Goal: Check status: Check status

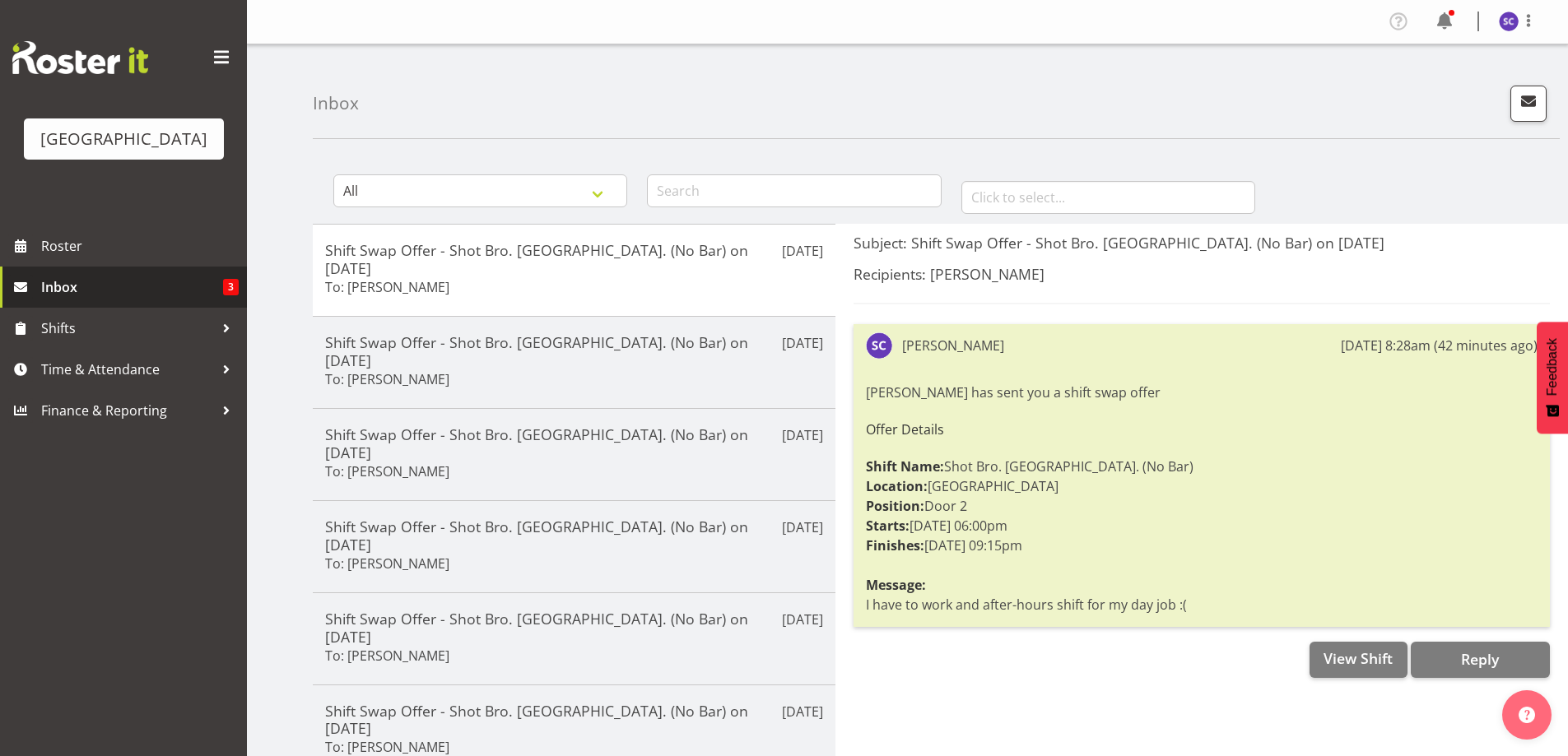
click at [153, 300] on span "Inbox" at bounding box center [132, 287] width 182 height 25
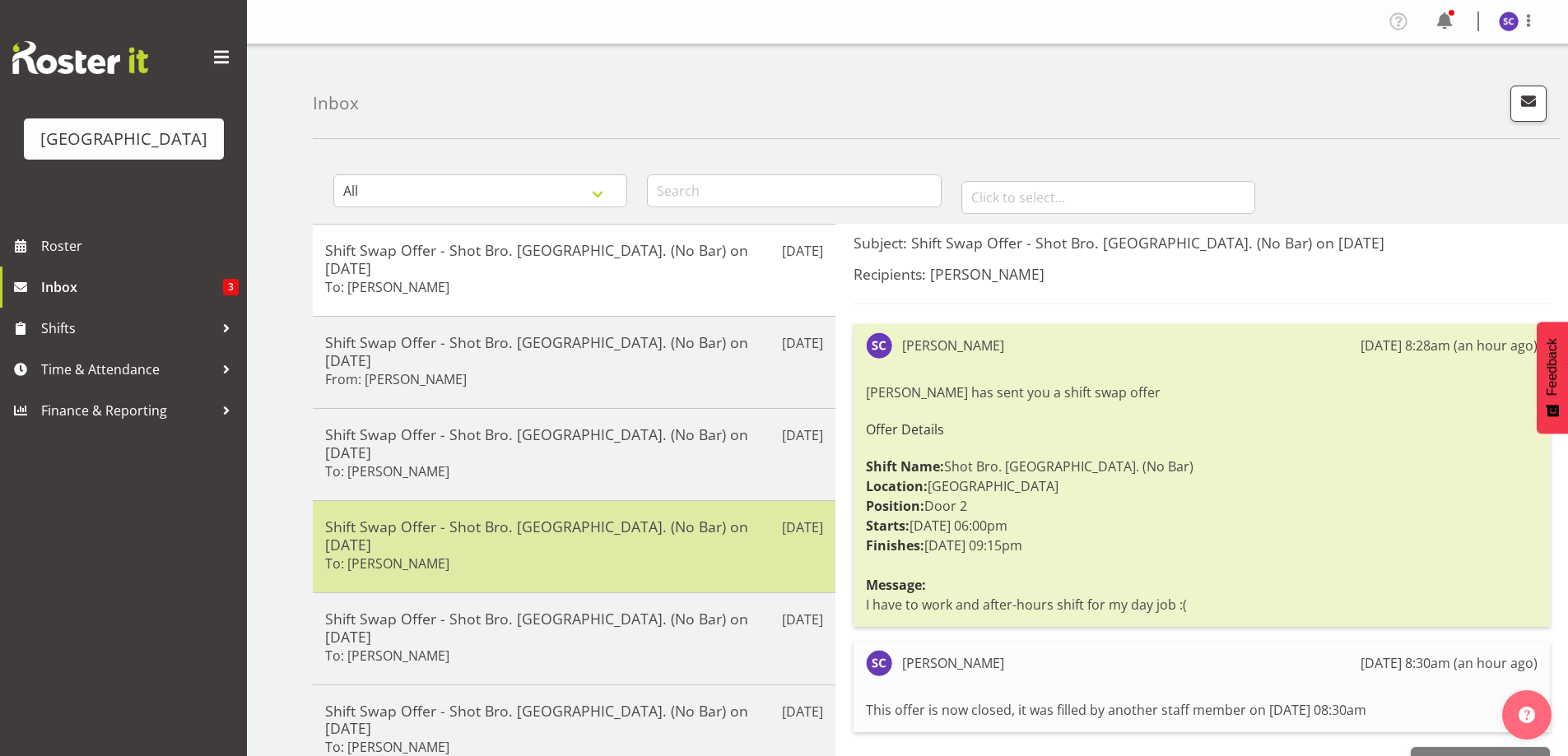
scroll to position [274, 0]
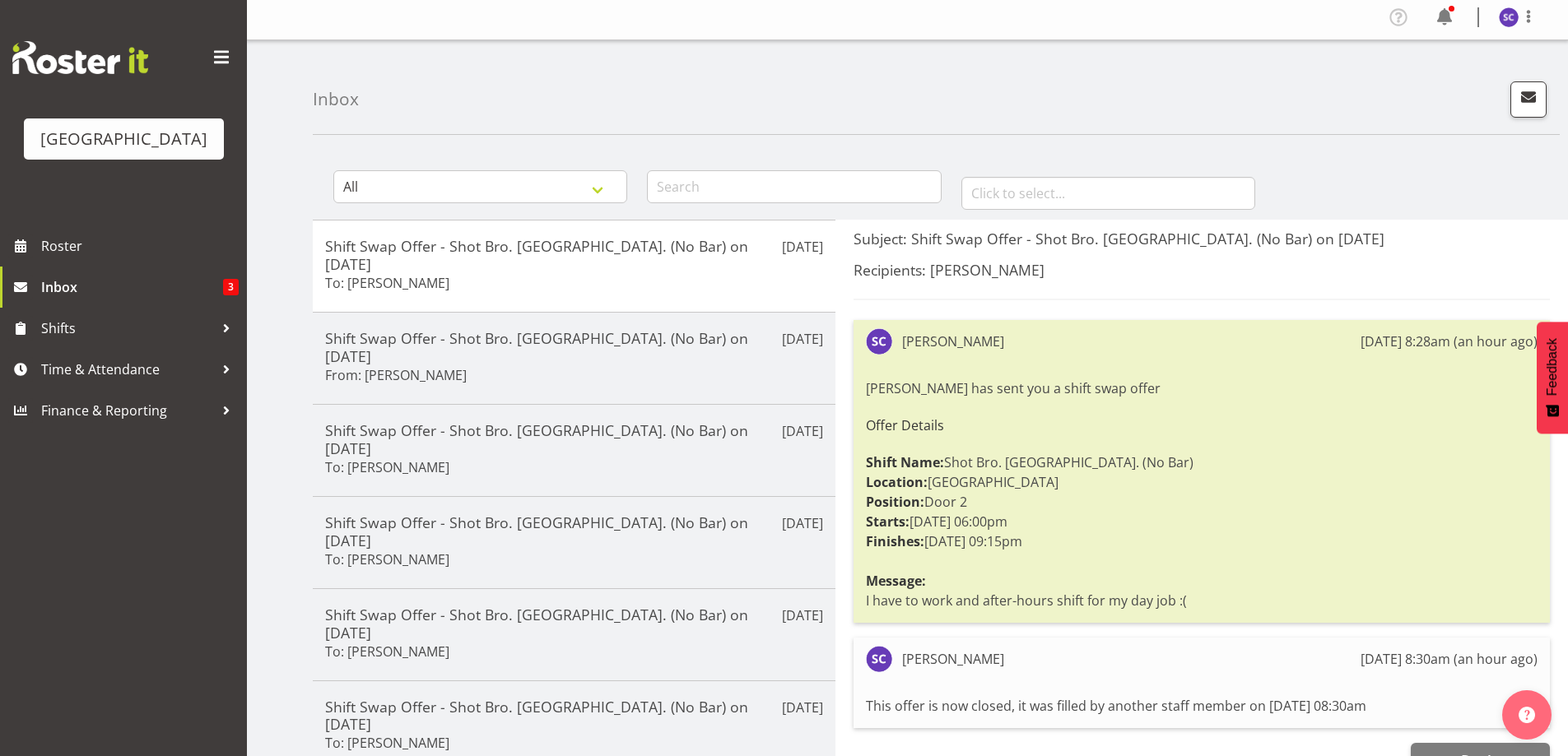
scroll to position [0, 0]
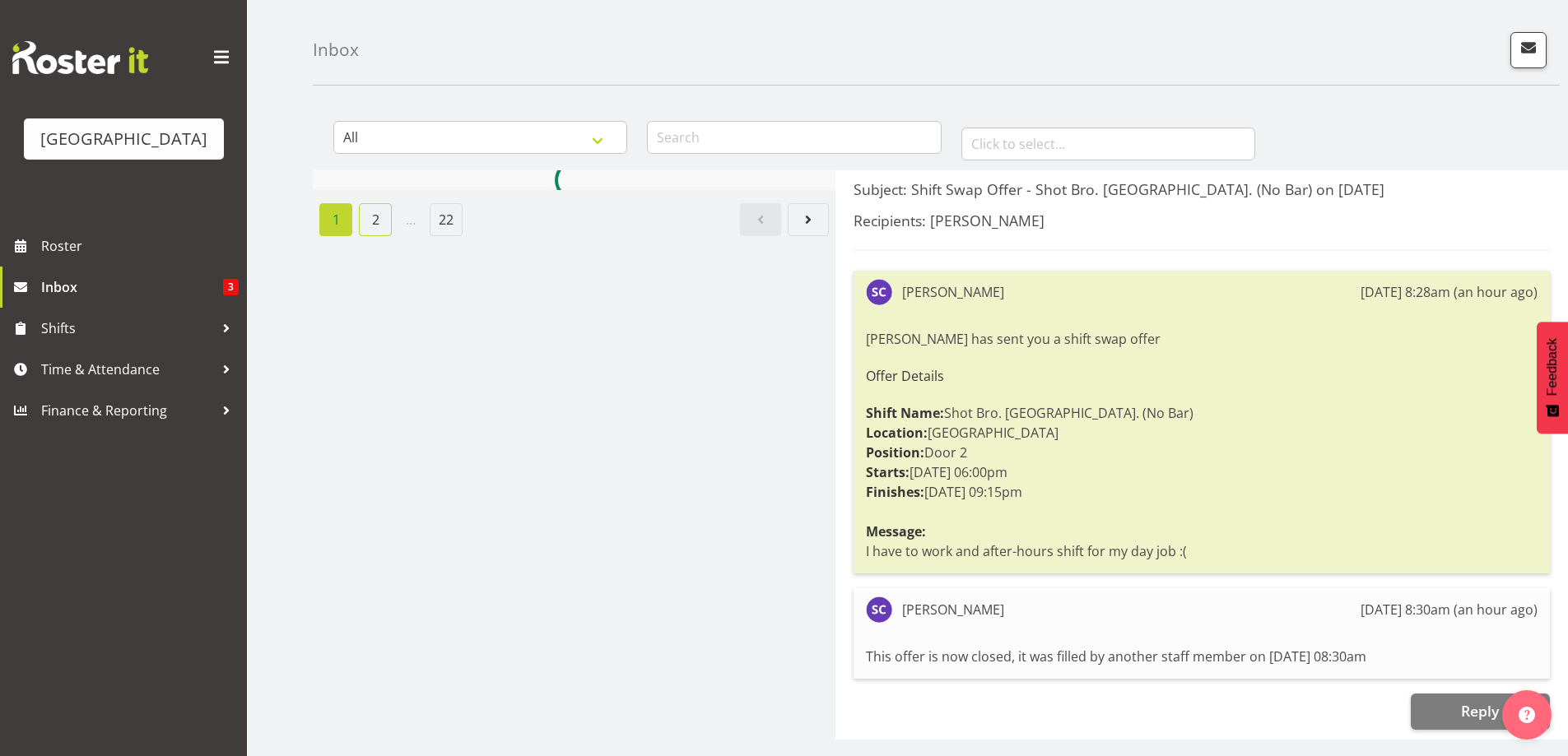
scroll to position [274, 0]
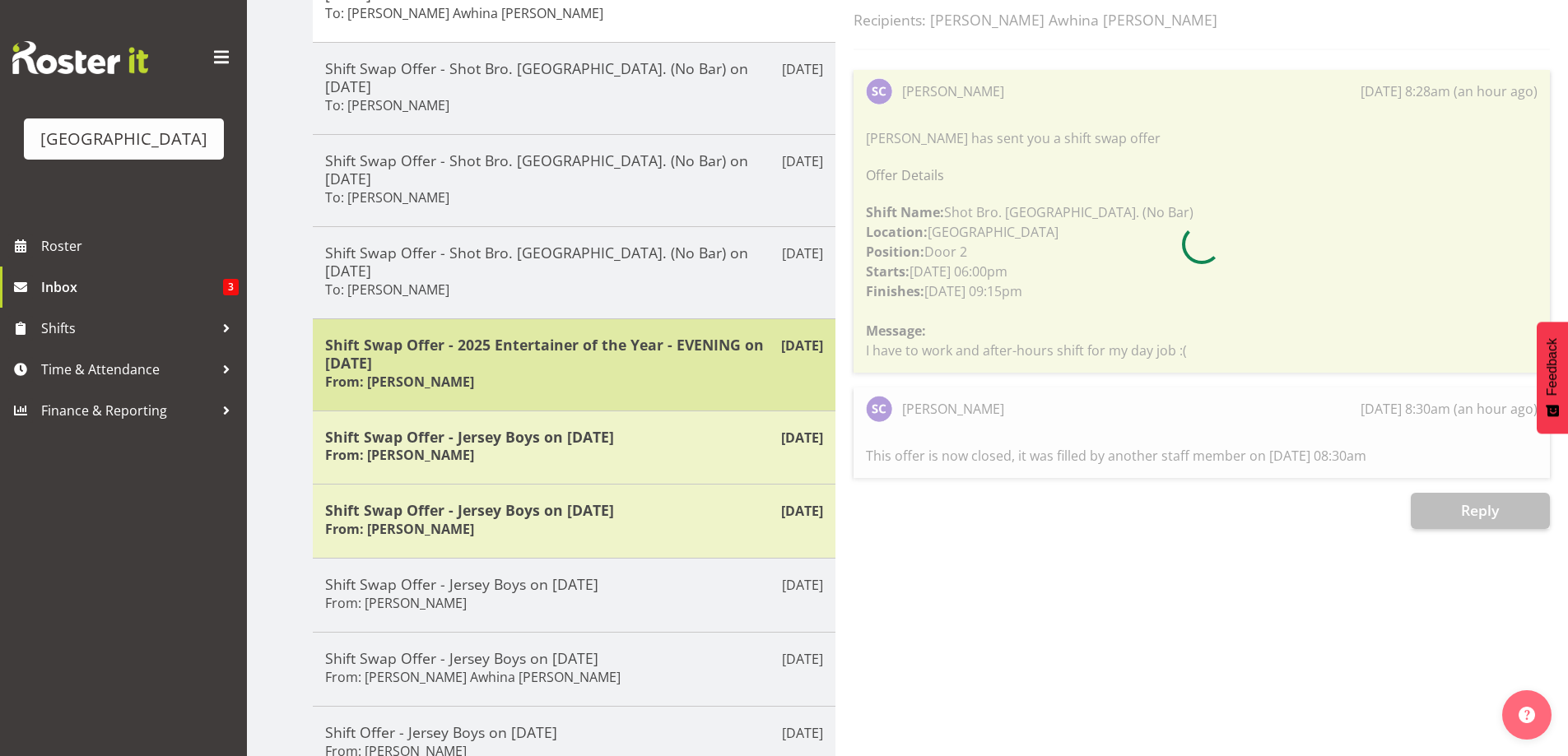
click at [554, 319] on div "[DATE] Shift Swap Offer - 2025 Entertainer of the Year - EVENING on [DATE] From…" at bounding box center [574, 364] width 523 height 92
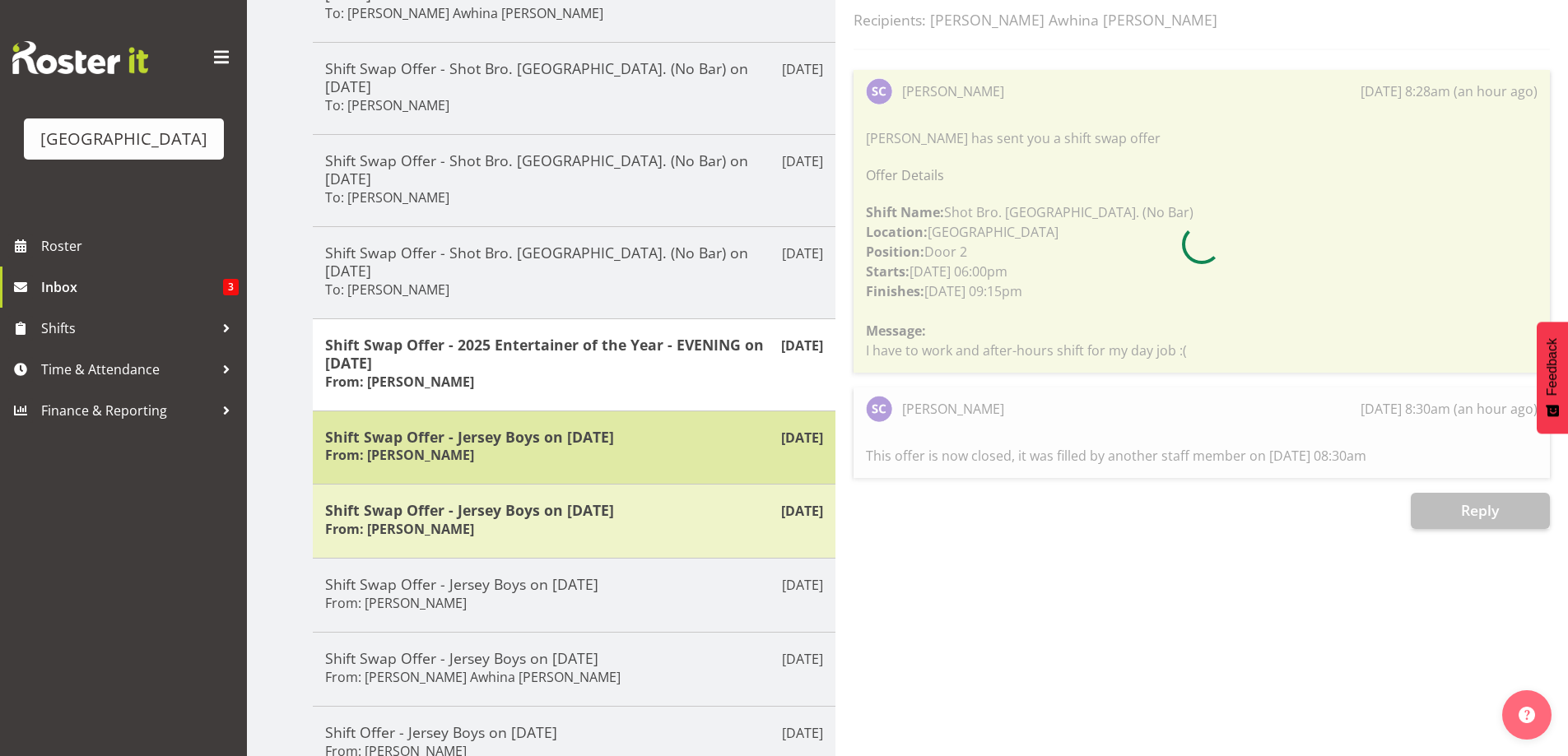
click at [531, 428] on h5 "Shift Swap Offer - Jersey Boys on [DATE]" at bounding box center [574, 437] width 498 height 18
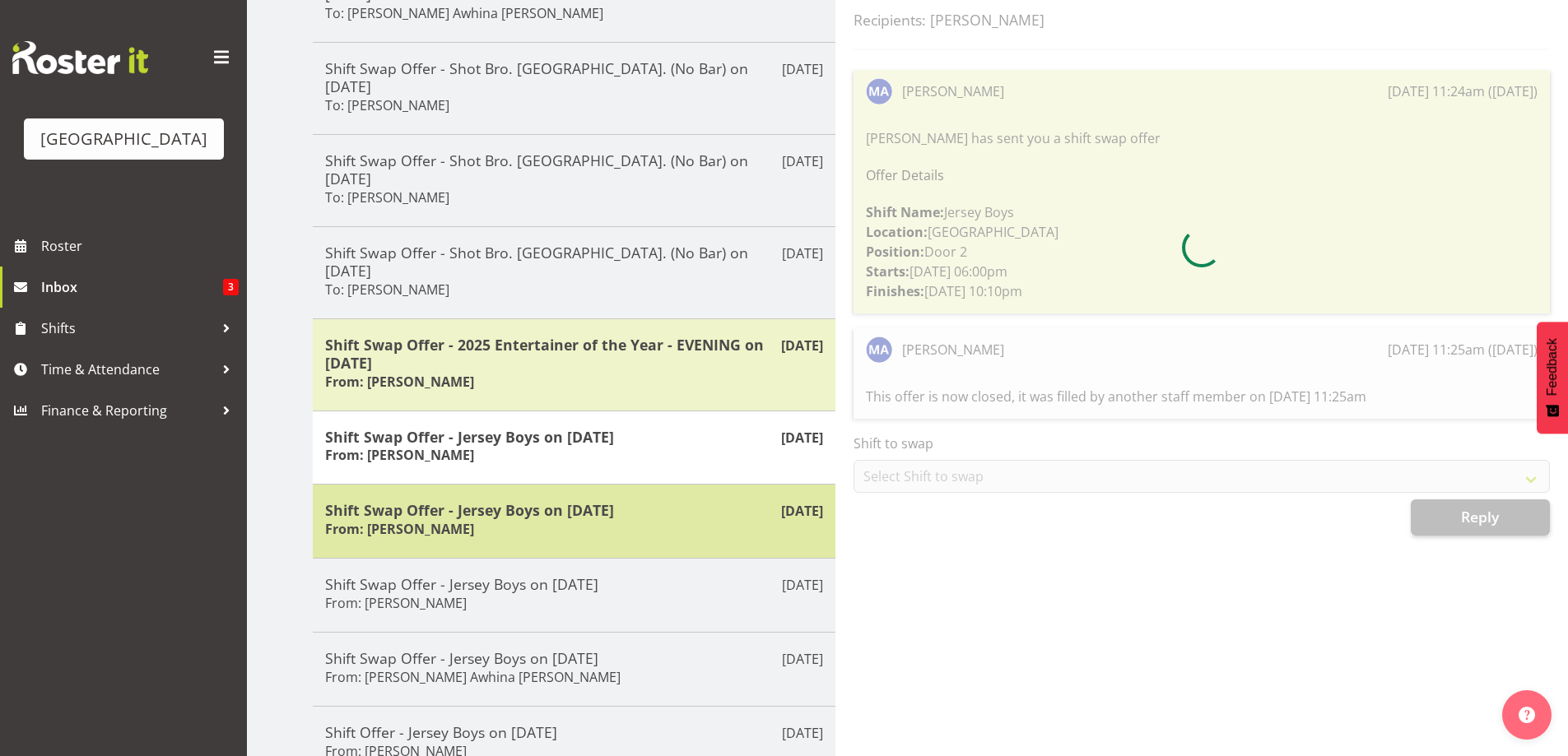
click at [530, 502] on h5 "Shift Swap Offer - Jersey Boys on [DATE]" at bounding box center [574, 510] width 498 height 18
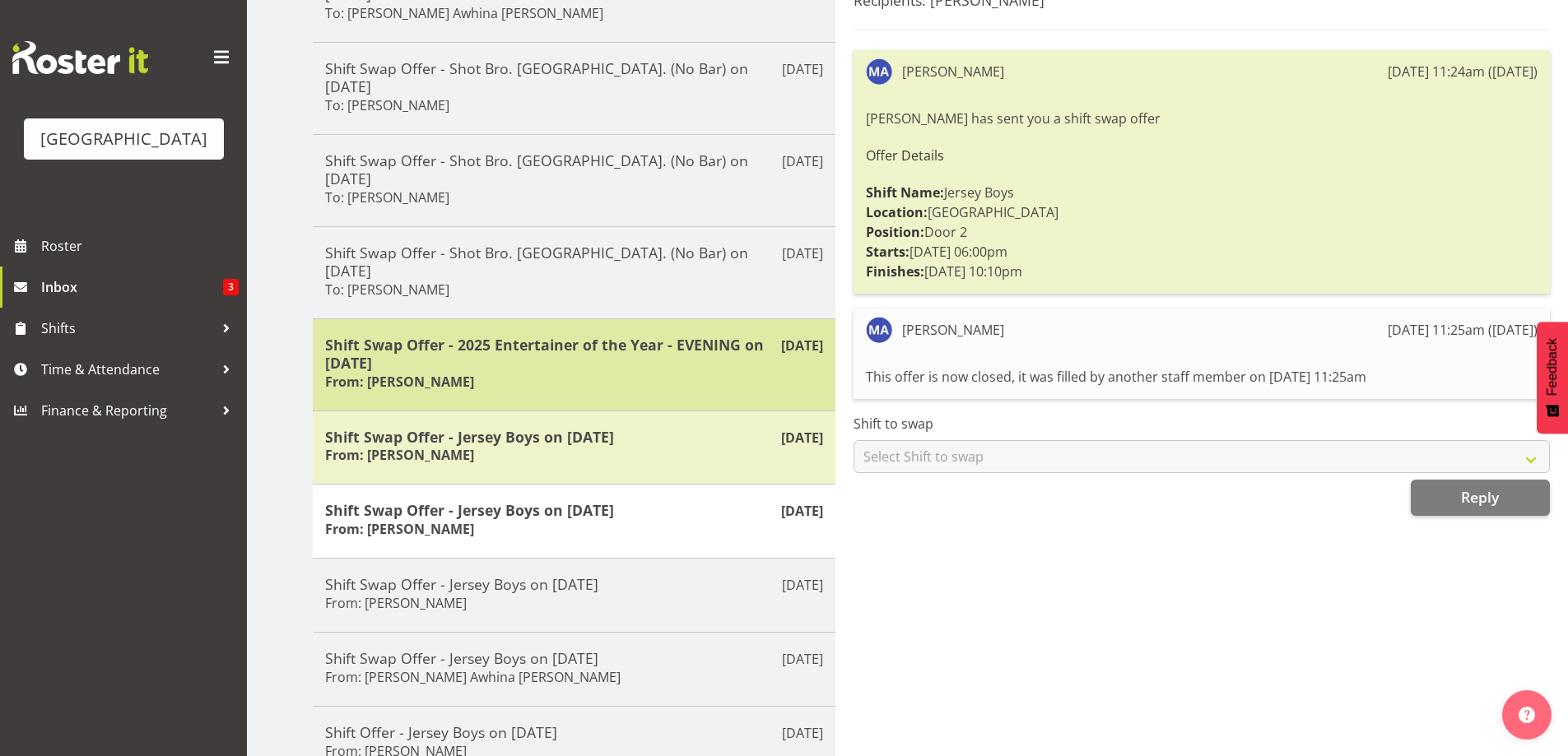
click at [640, 336] on h5 "Shift Swap Offer - 2025 Entertainer of the Year - EVENING on [DATE]" at bounding box center [574, 354] width 498 height 36
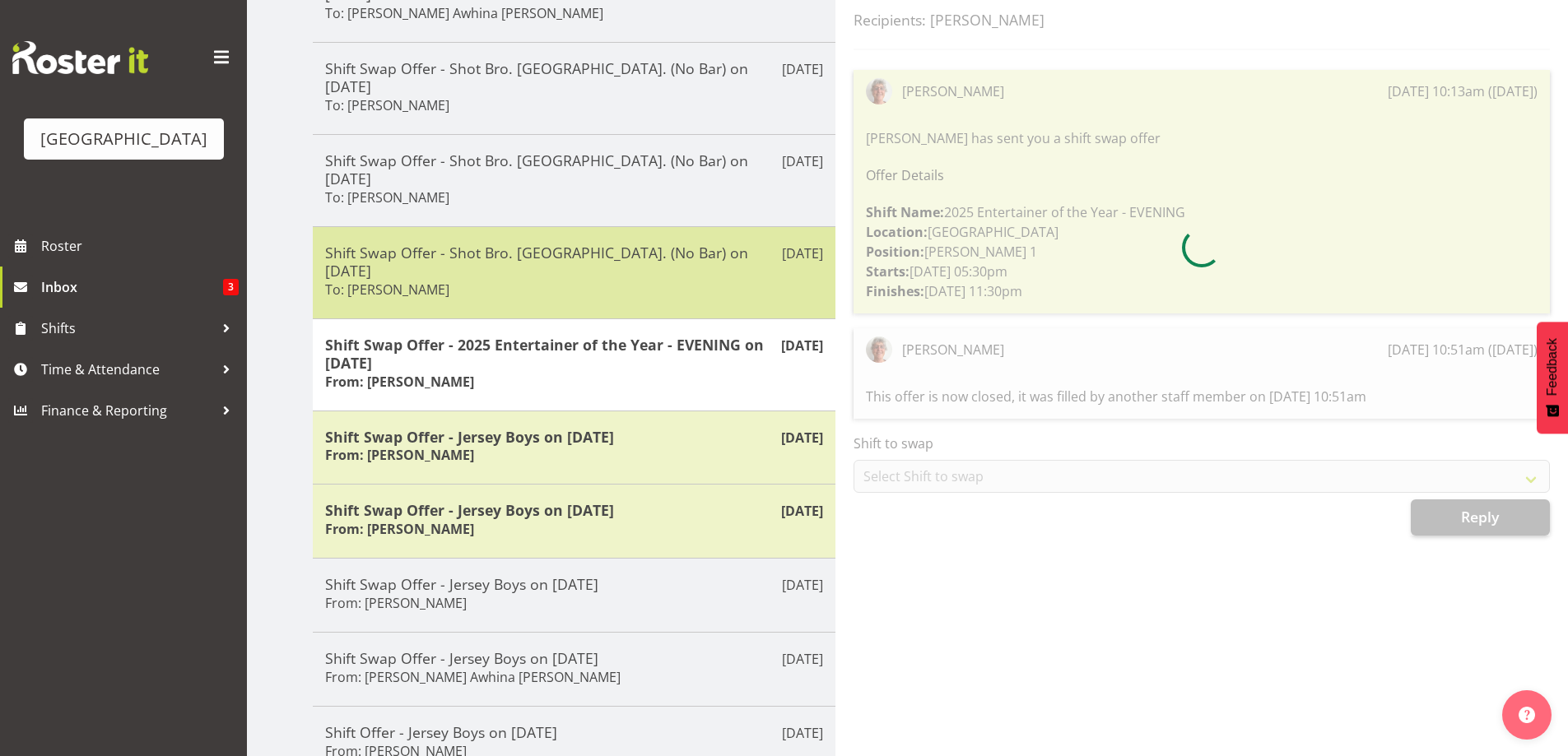
click at [565, 243] on h5 "Shift Swap Offer - Shot Bro. [GEOGRAPHIC_DATA]. (No Bar) on [DATE]" at bounding box center [574, 261] width 498 height 36
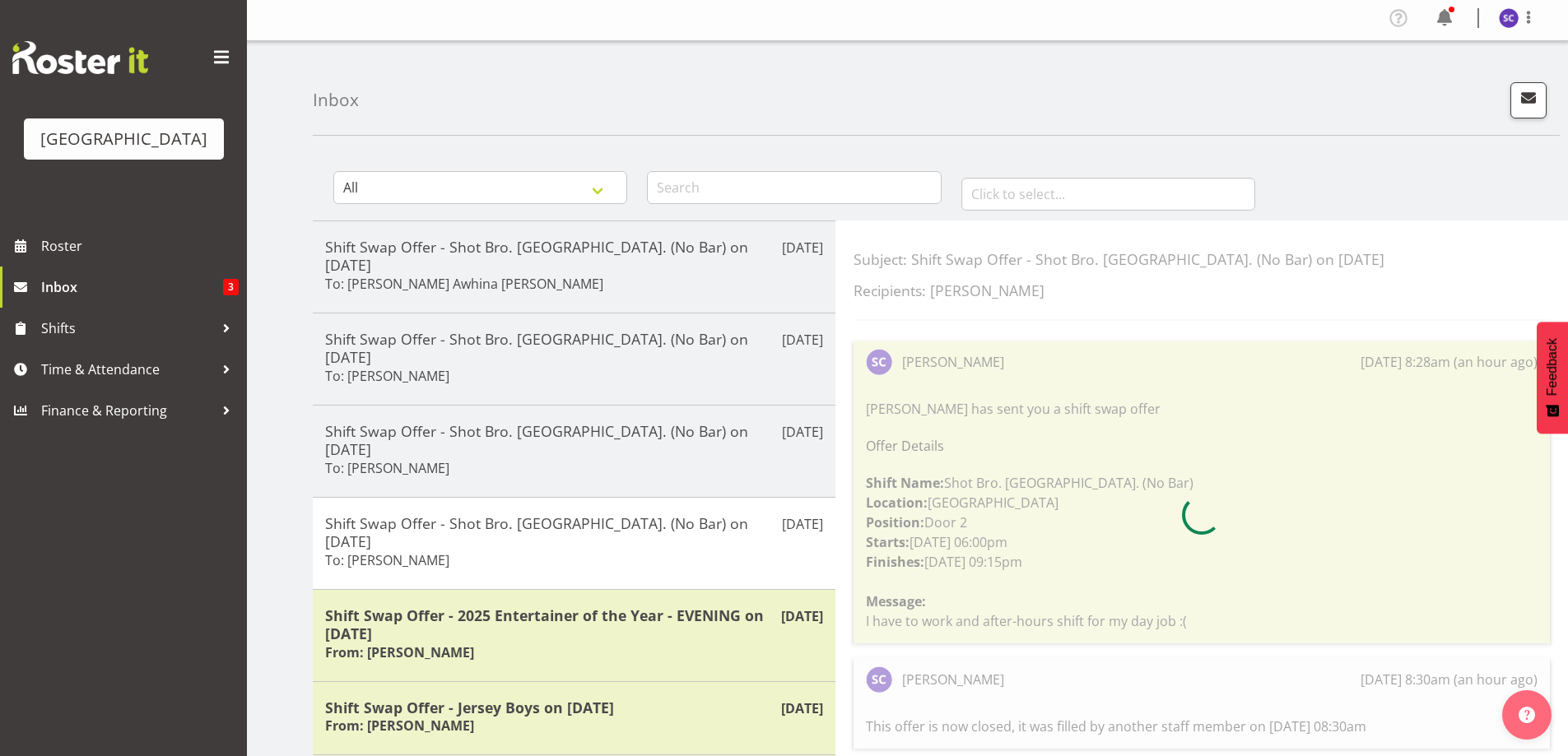
scroll to position [0, 0]
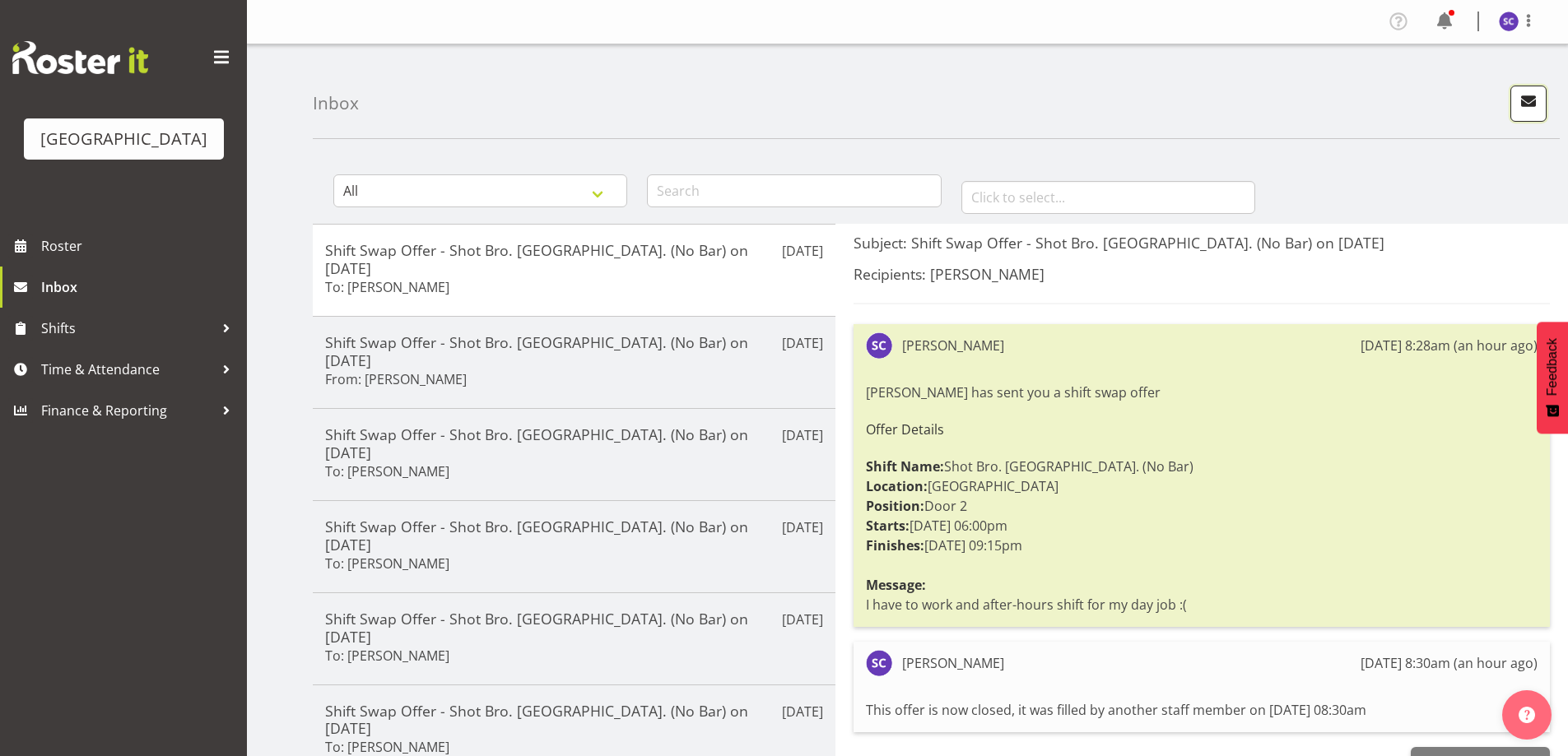
click at [1536, 98] on span "button" at bounding box center [1528, 100] width 21 height 21
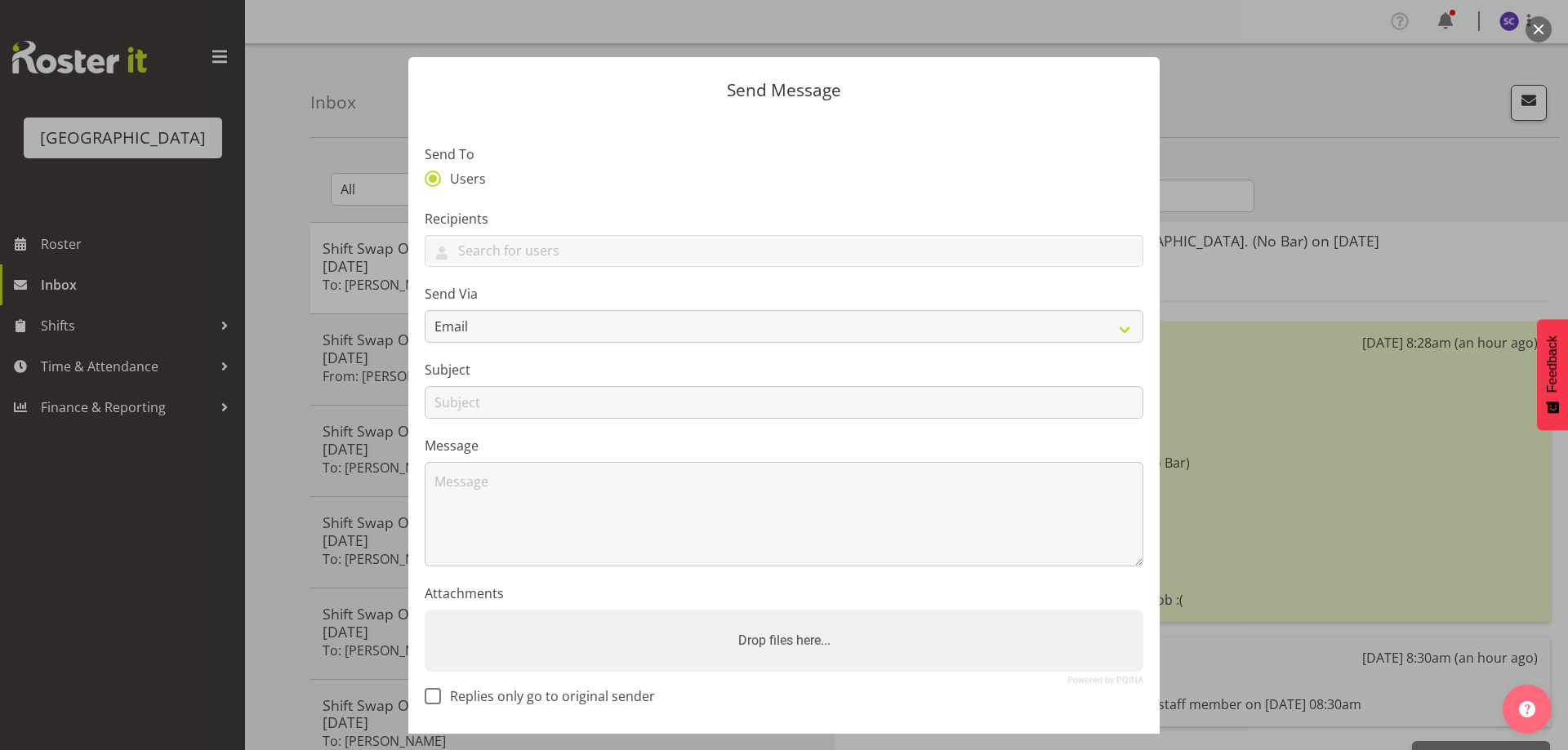
click at [1298, 113] on div at bounding box center [784, 375] width 1568 height 750
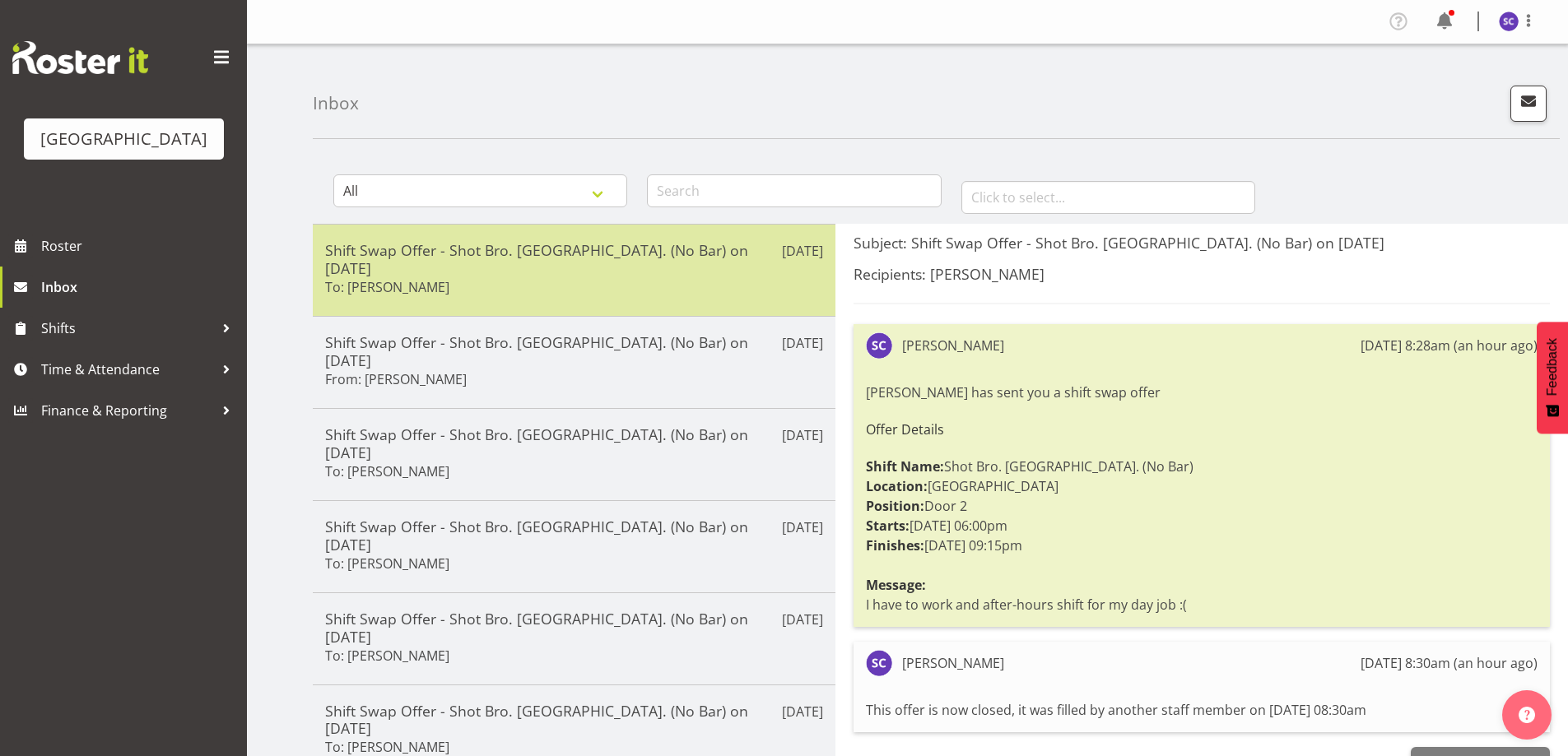
click at [568, 272] on div "Shift Swap Offer - Shot Bro. GA. (No Bar) on 08/10/25 To: Michelle Englehardt" at bounding box center [574, 270] width 498 height 59
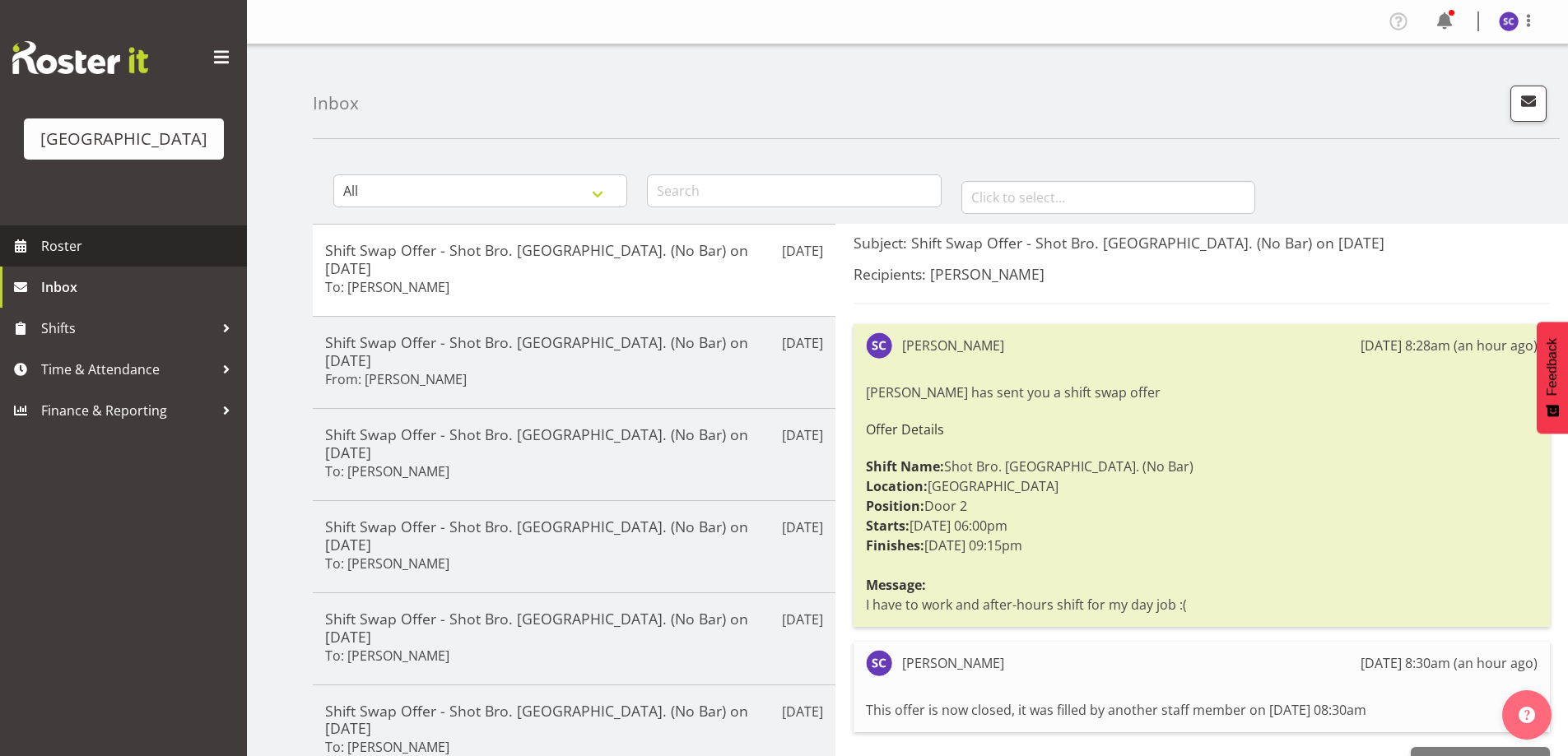
click at [116, 258] on span "Roster" at bounding box center [139, 246] width 198 height 25
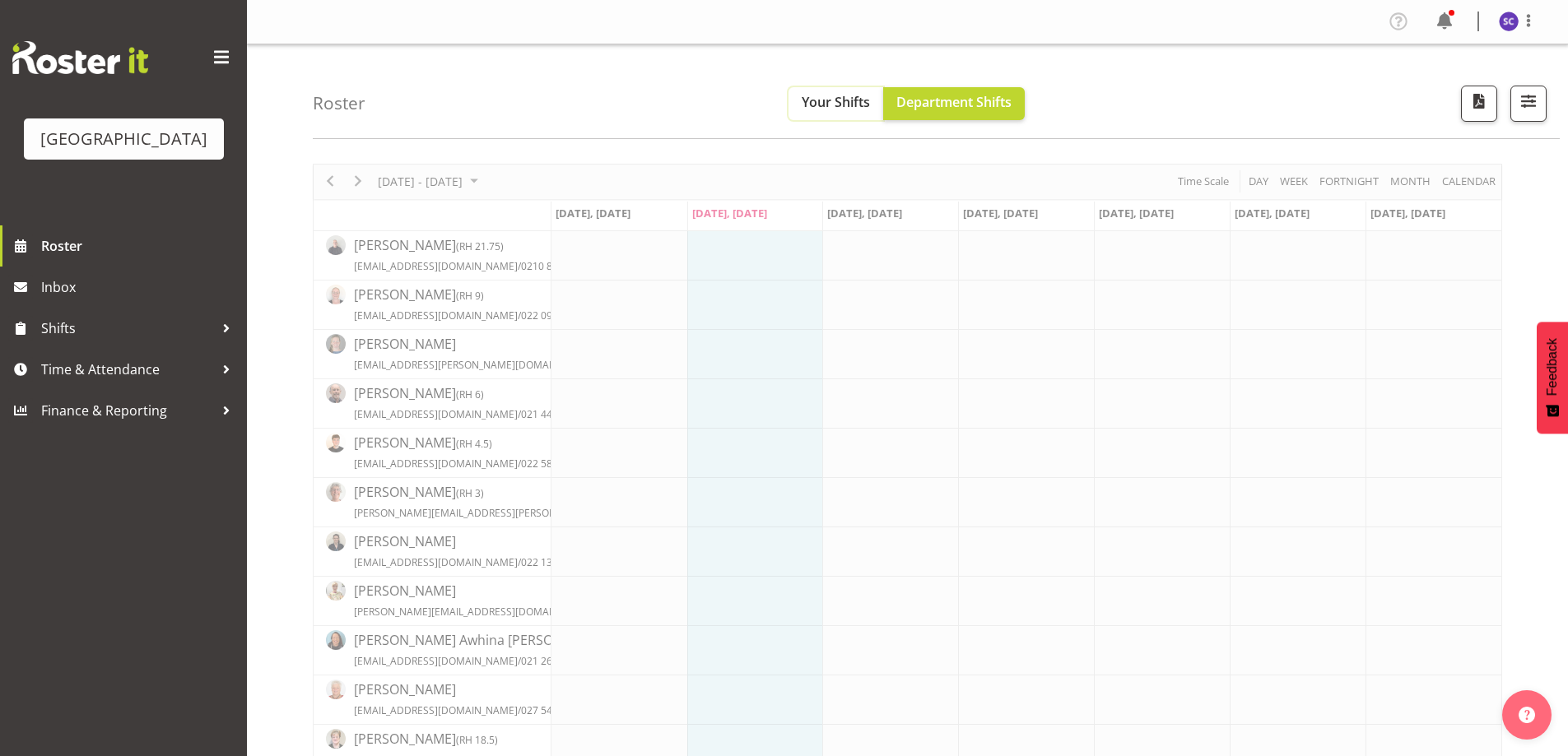
click at [813, 98] on span "Your Shifts" at bounding box center [836, 101] width 69 height 18
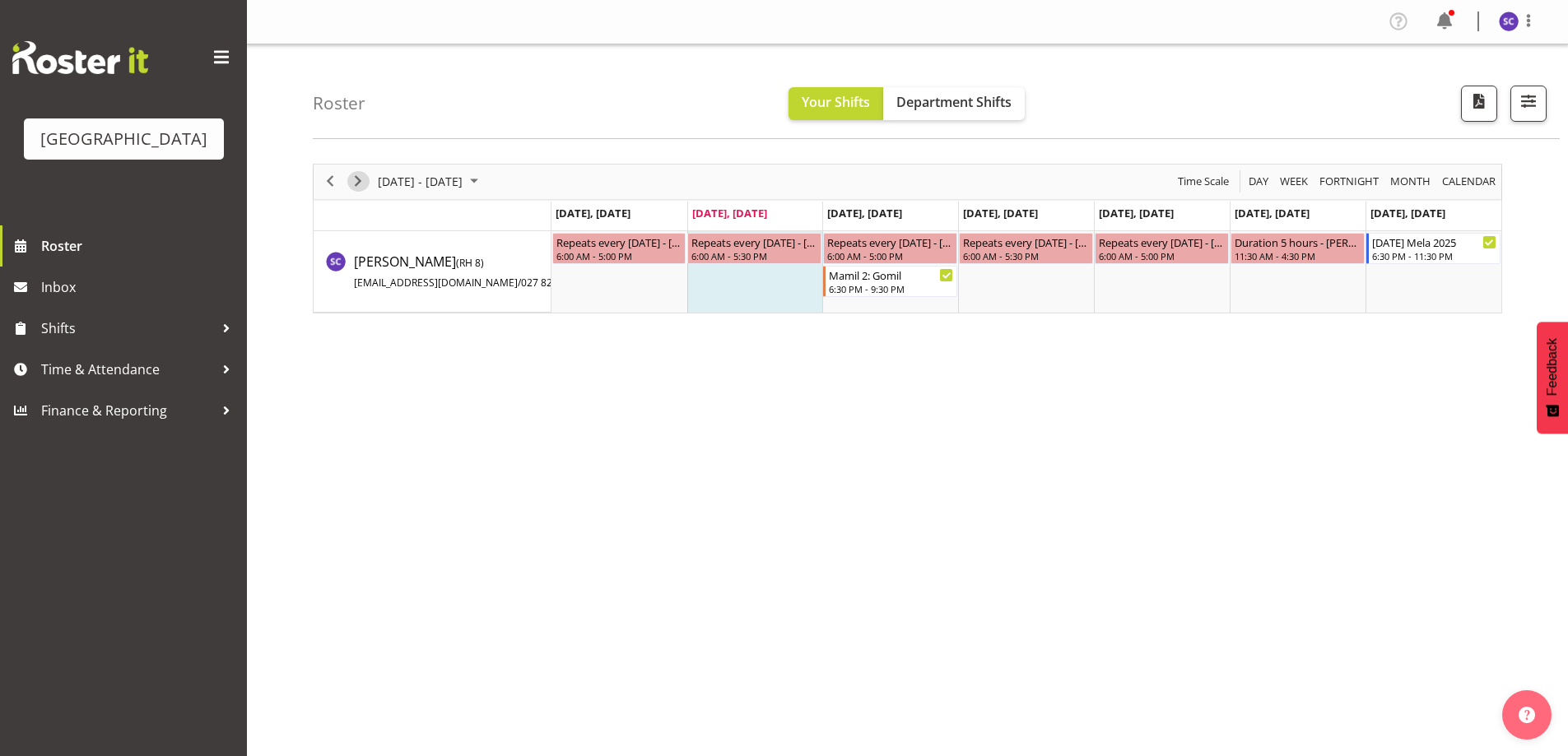
click at [363, 179] on span "Next" at bounding box center [358, 181] width 20 height 20
